Goal: Task Accomplishment & Management: Use online tool/utility

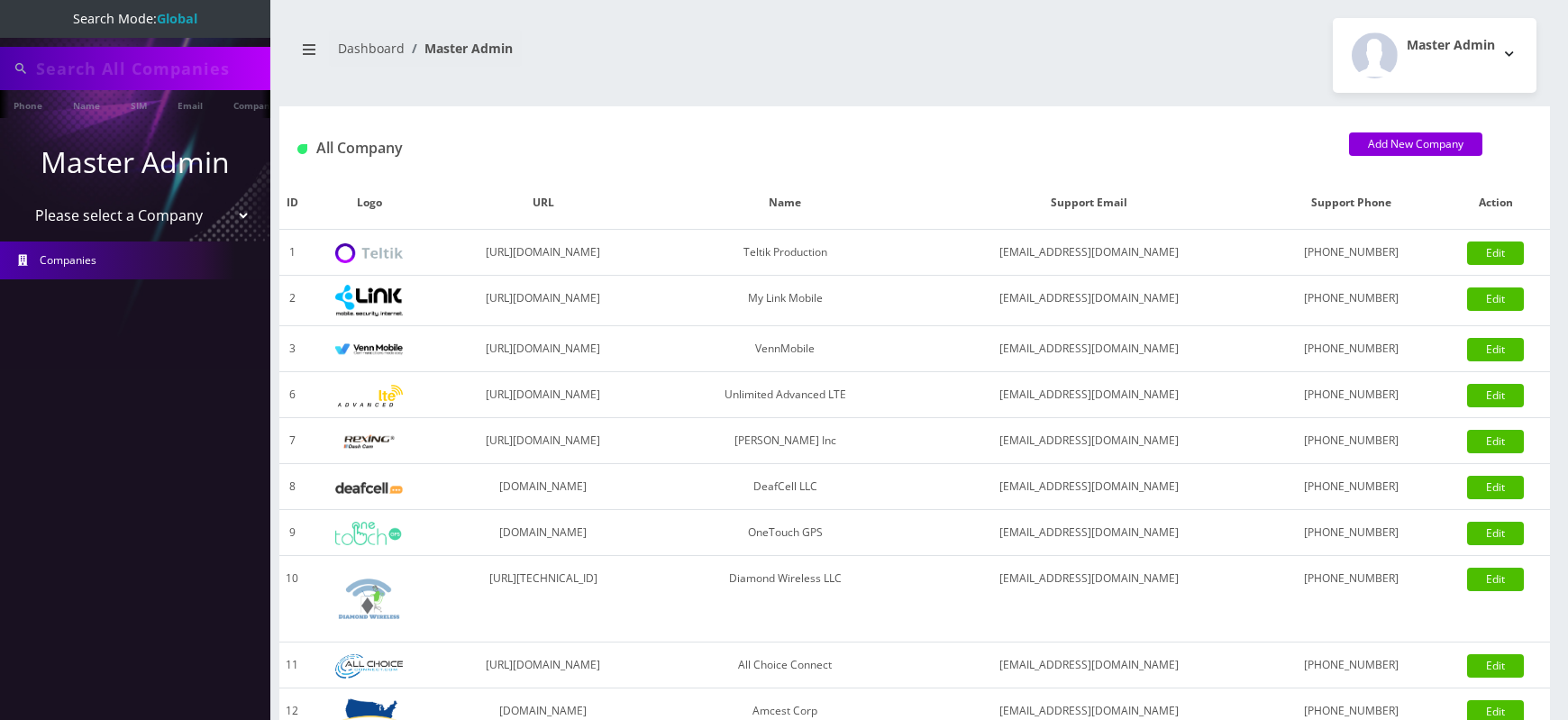
type input "7422"
select select "1"
click at [21, 200] on select "Please select a Company Teltik Production My Link Mobile VennMobile Unlimited A…" at bounding box center [136, 217] width 230 height 34
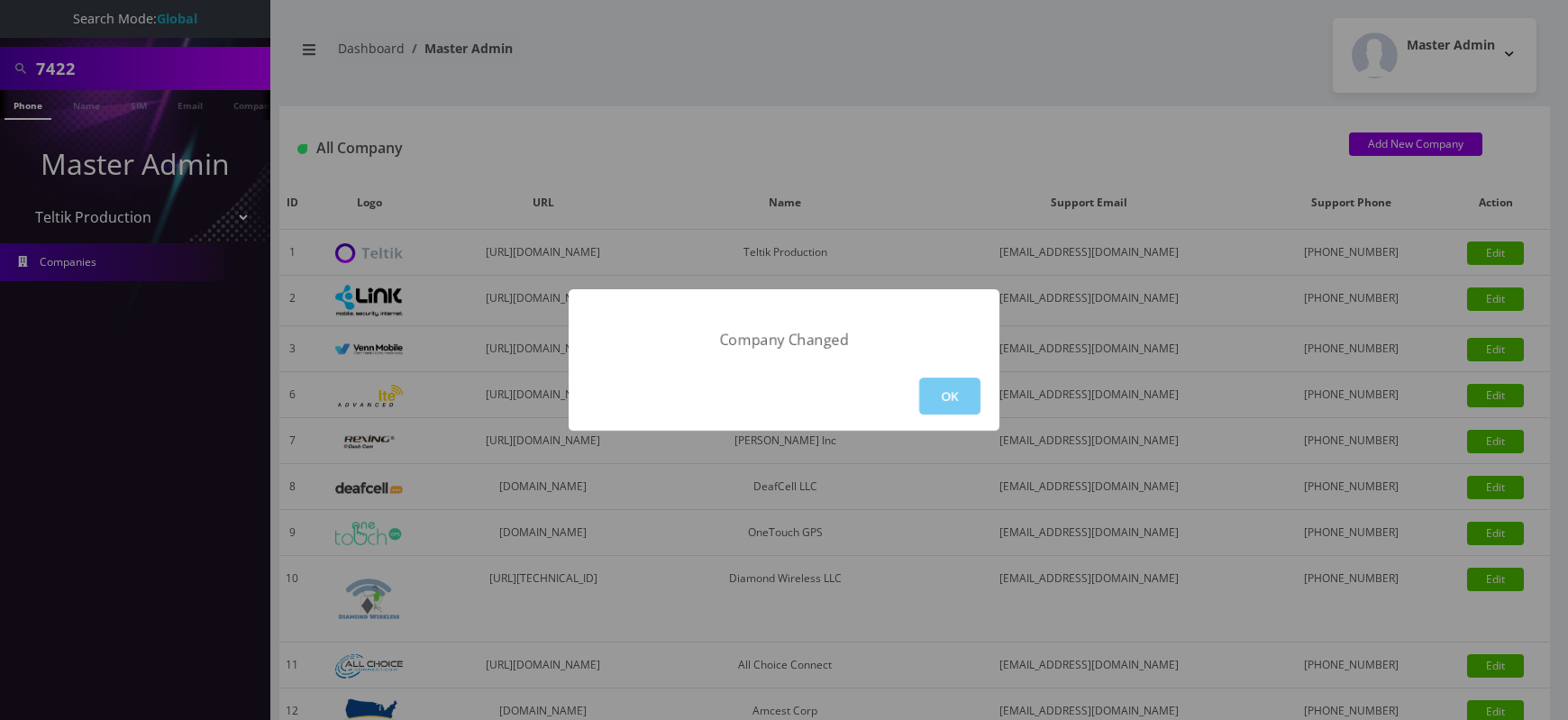
click at [935, 381] on button "OK" at bounding box center [950, 396] width 62 height 37
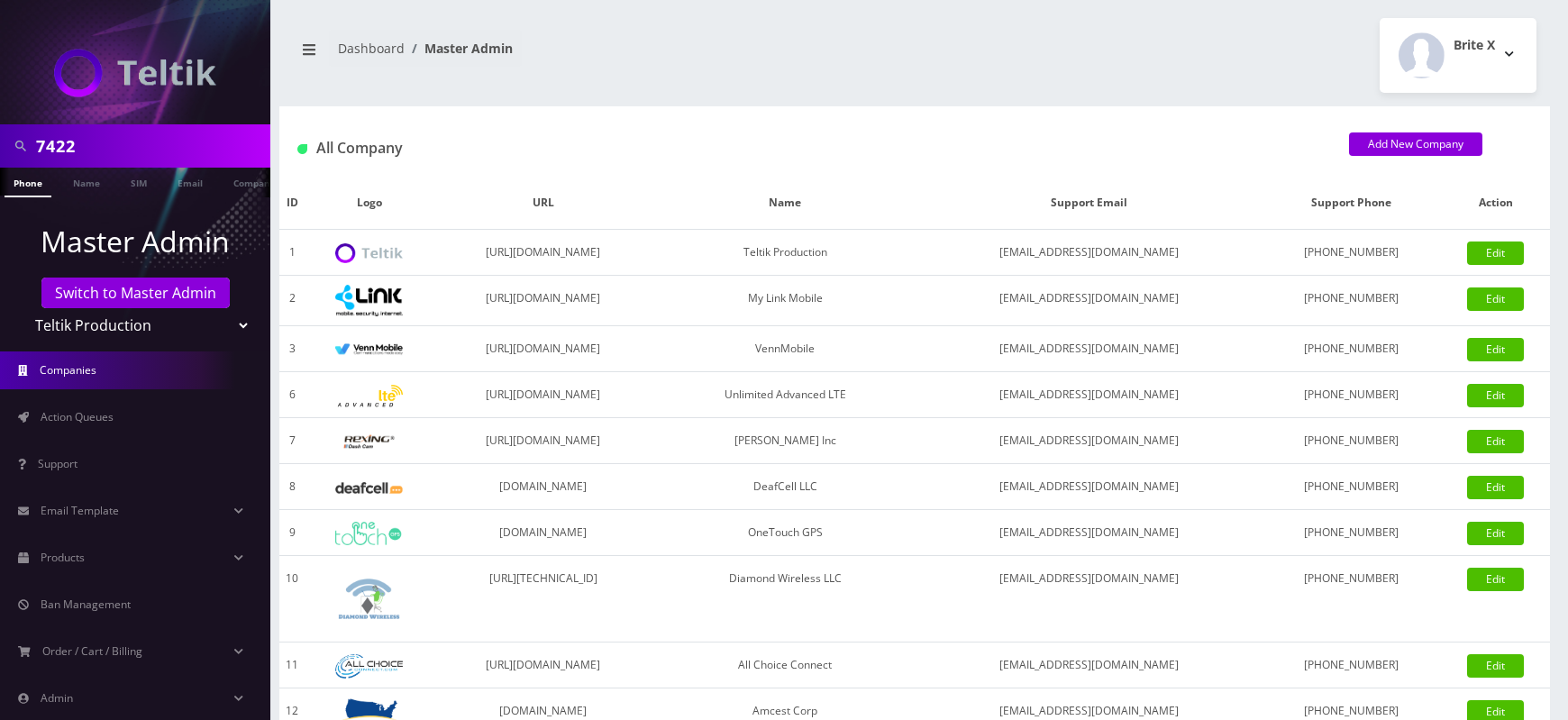
scroll to position [127, 0]
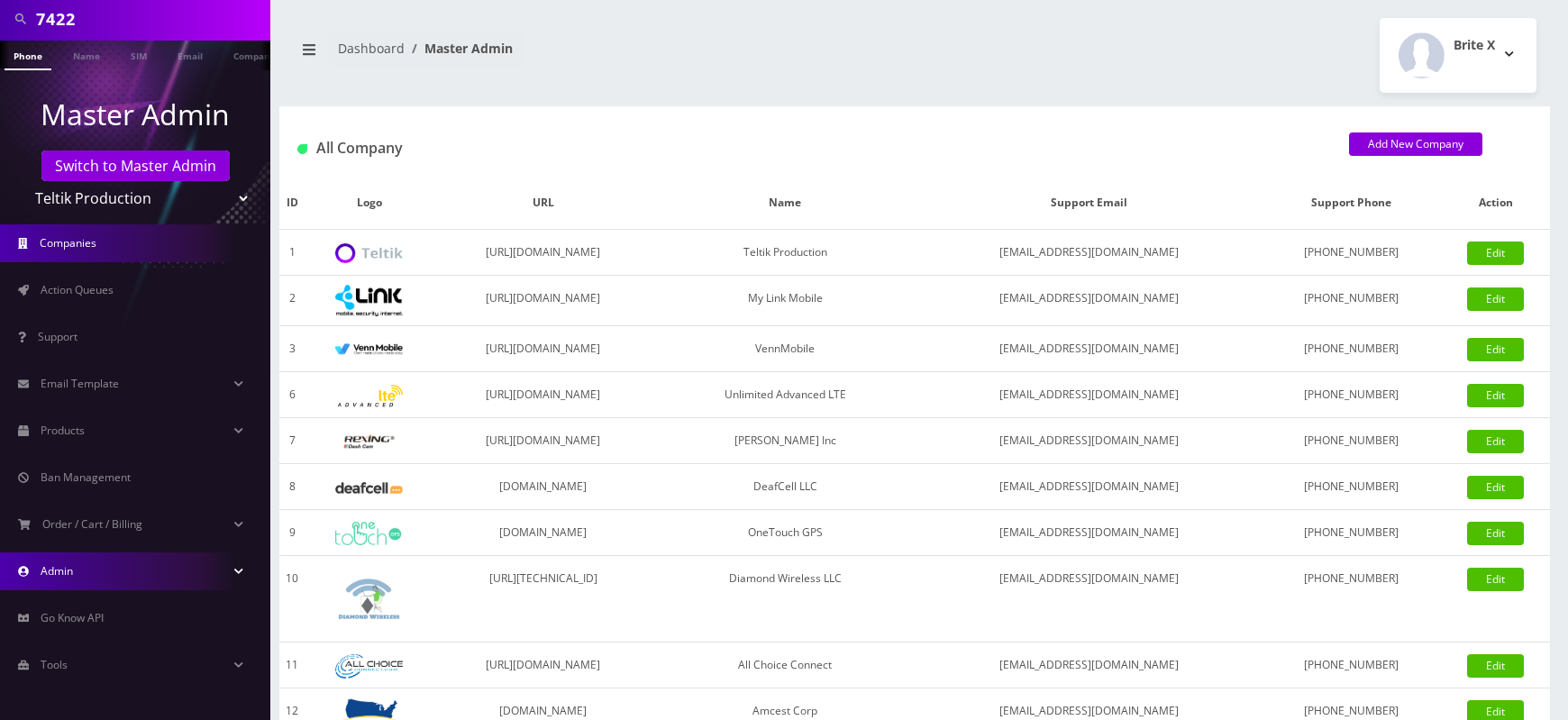
click at [97, 569] on link "Admin" at bounding box center [135, 571] width 271 height 38
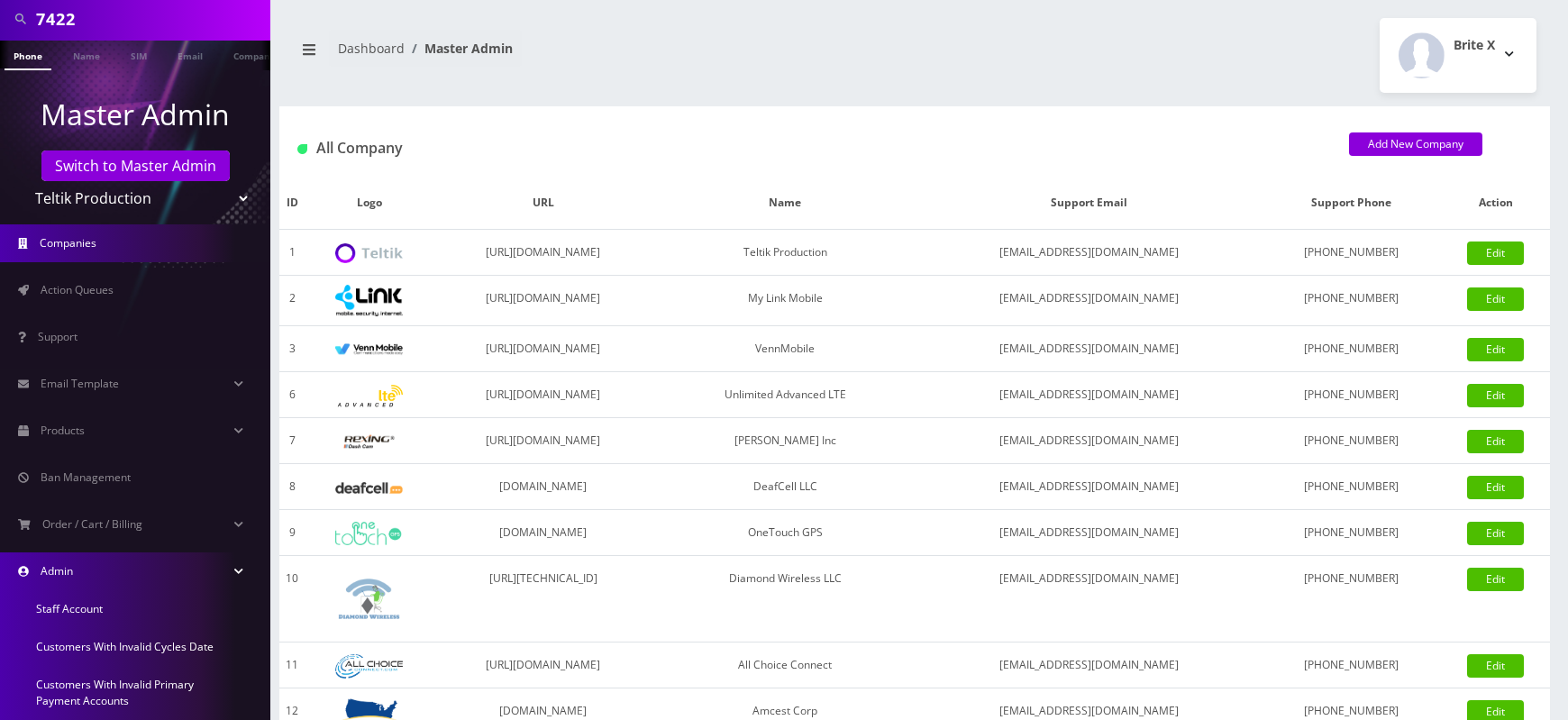
scroll to position [370, 0]
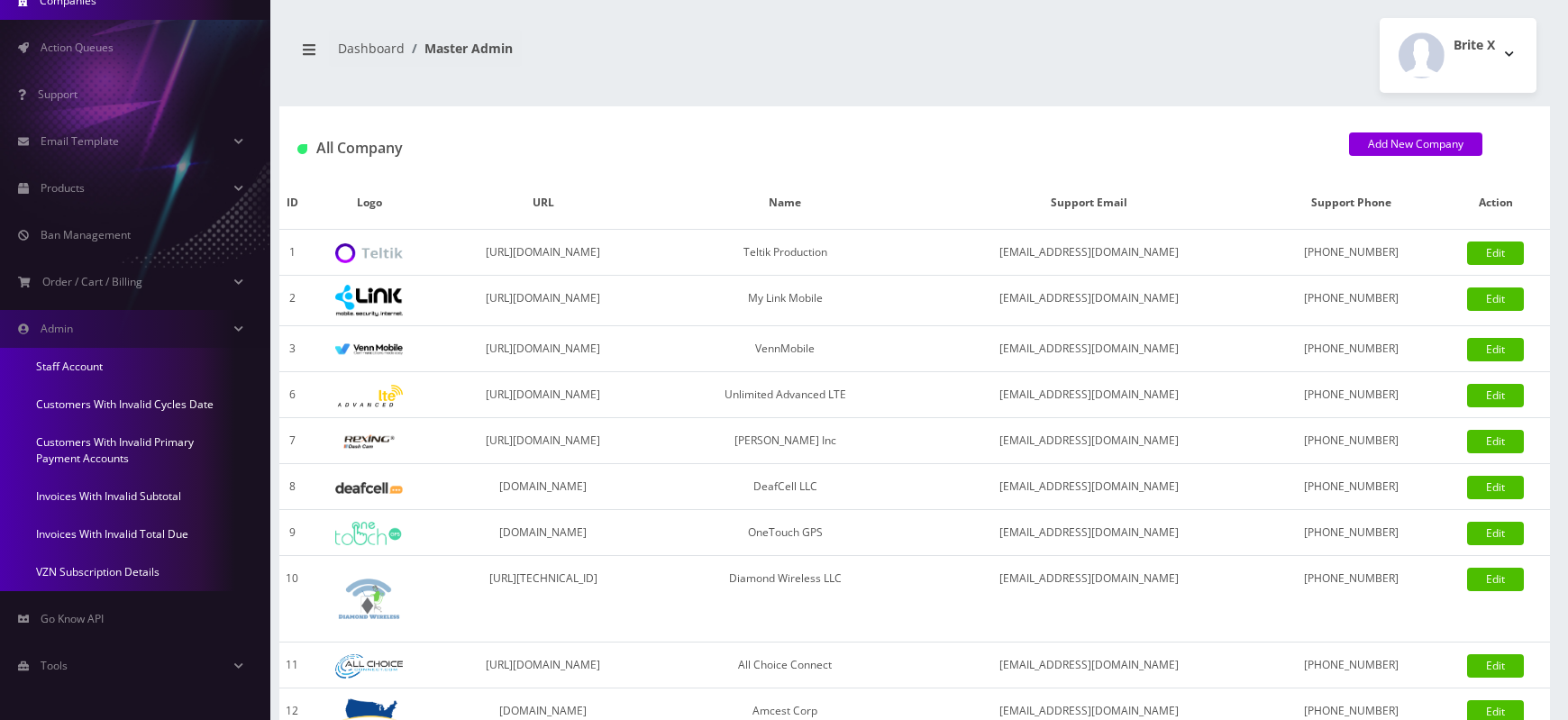
click at [116, 535] on link "Invoices With Invalid Total Due" at bounding box center [135, 534] width 271 height 38
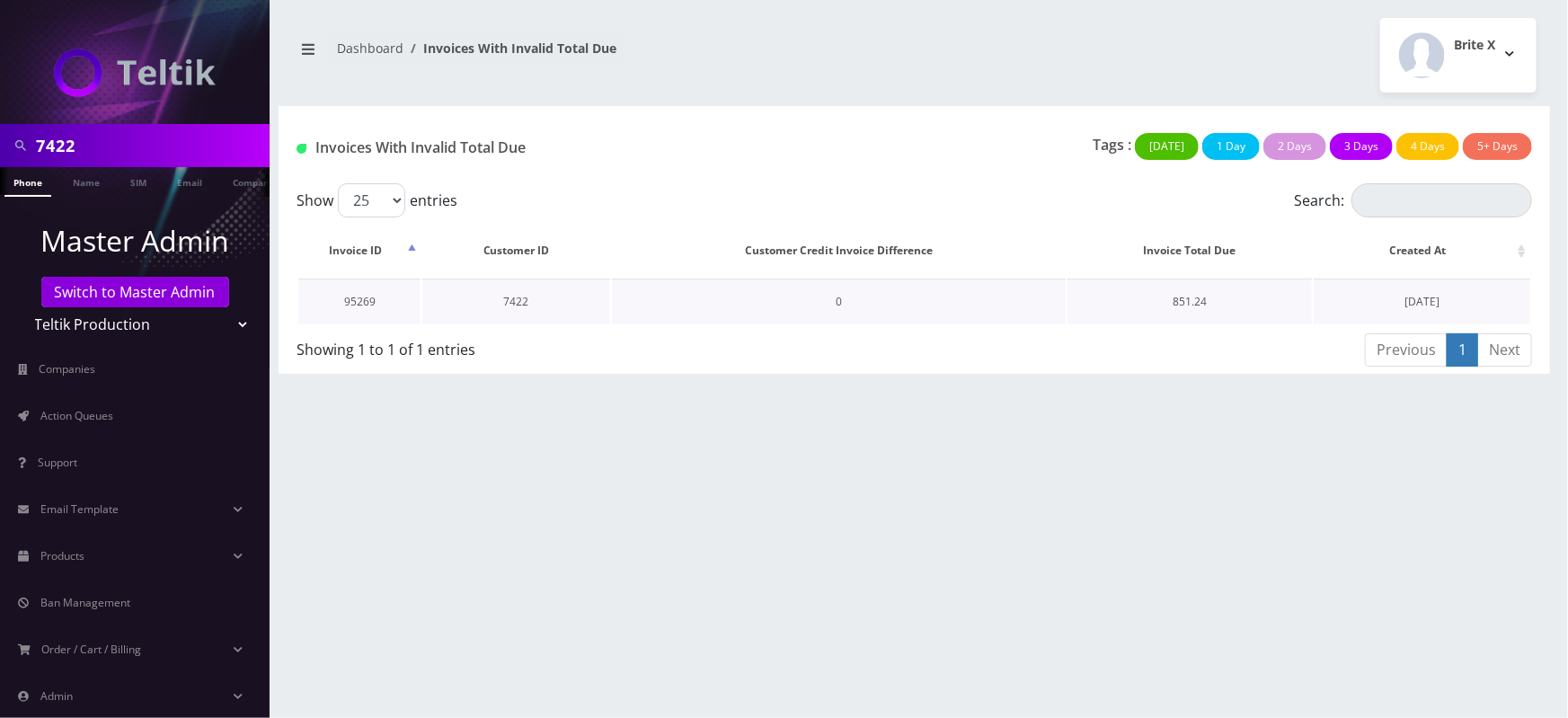
click at [515, 288] on td "7422" at bounding box center [516, 302] width 188 height 46
copy td "7422"
click at [432, 135] on div "Invoices With Invalid Total Due" at bounding box center [494, 151] width 421 height 37
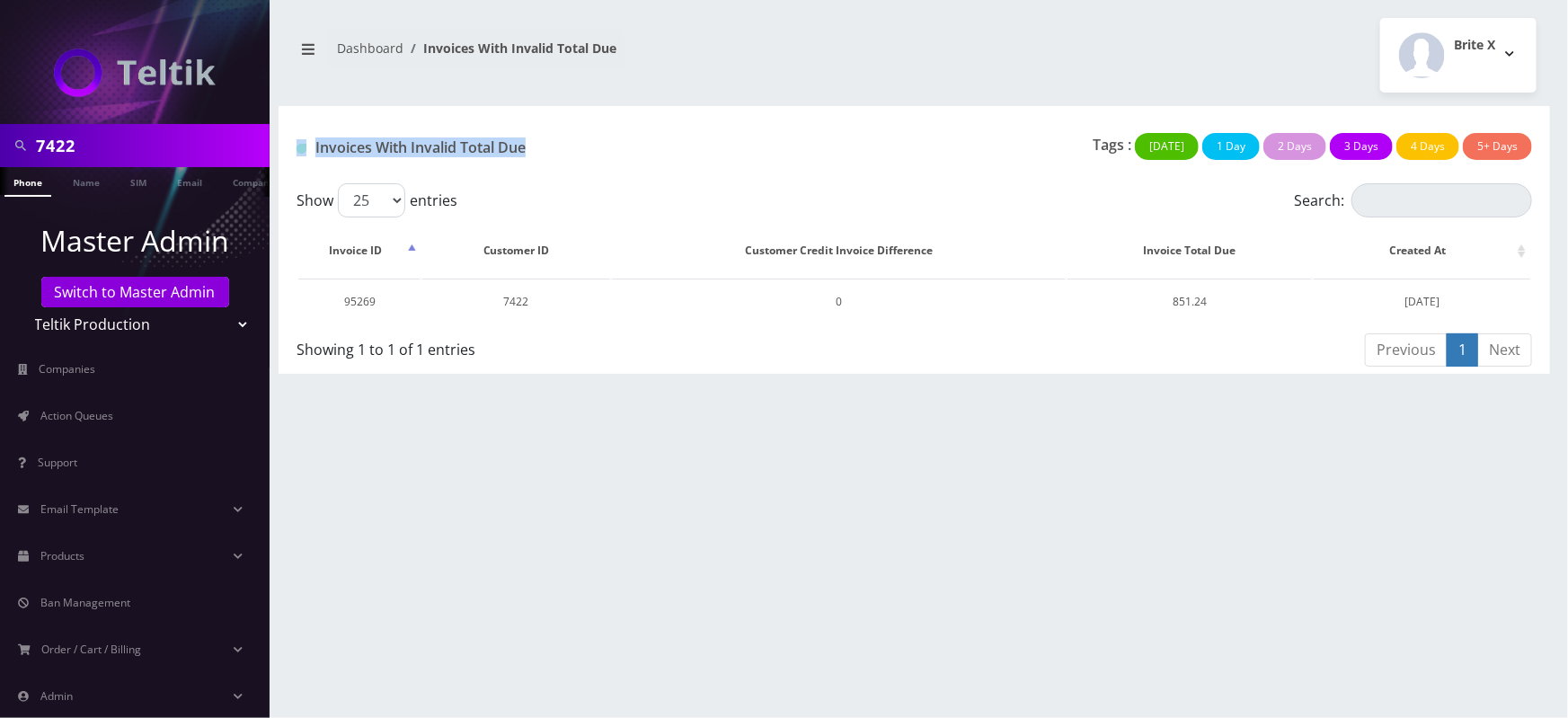
click at [432, 135] on div "Invoices With Invalid Total Due" at bounding box center [494, 151] width 421 height 37
copy div "Invoices With Invalid Total Due"
click at [524, 301] on td "7422" at bounding box center [516, 302] width 188 height 46
copy td "7422"
